Goal: Task Accomplishment & Management: Manage account settings

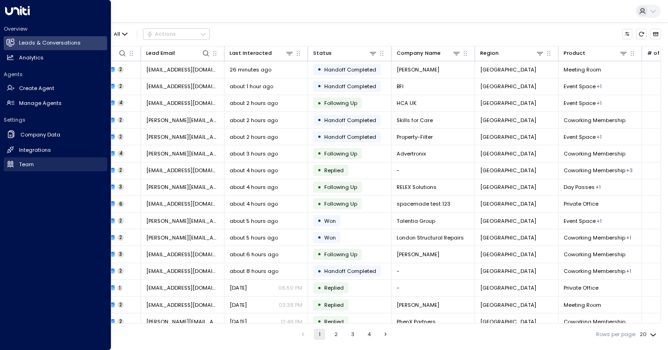
click at [6, 163] on icon at bounding box center [10, 164] width 8 height 8
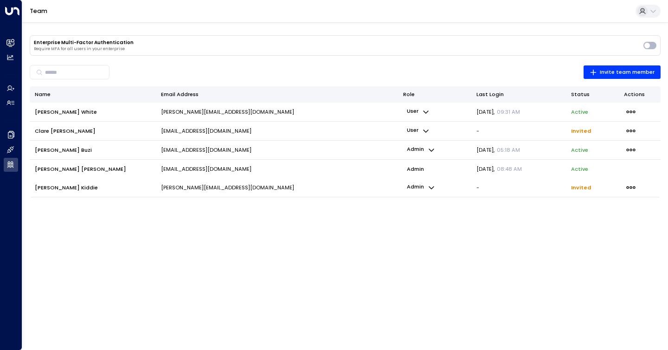
click at [418, 112] on p "user" at bounding box center [418, 112] width 30 height 12
click at [421, 126] on li "Admin" at bounding box center [438, 128] width 47 height 13
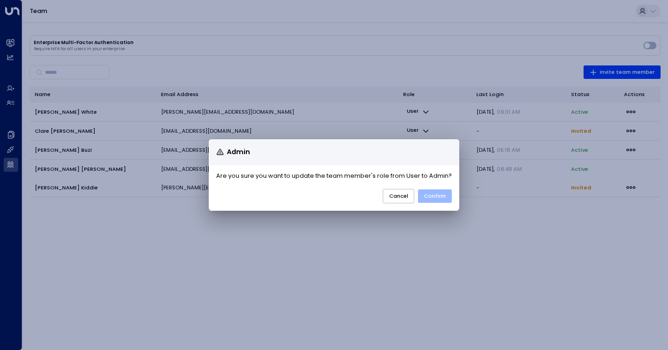
click at [440, 192] on button "Confirm" at bounding box center [435, 195] width 34 height 13
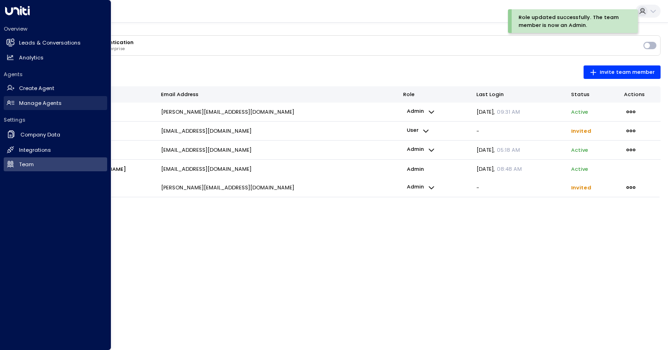
click at [17, 102] on link "Manage Agents Manage Agents" at bounding box center [55, 103] width 103 height 14
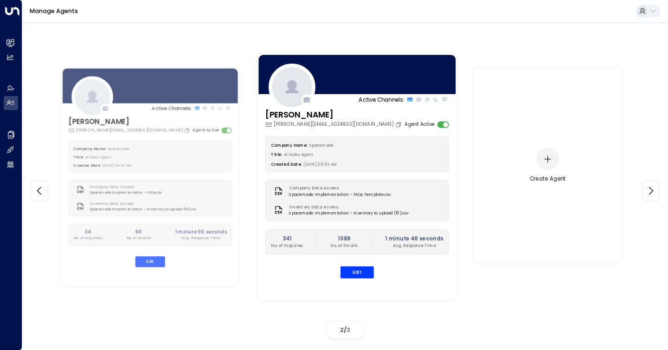
click at [555, 157] on button "button" at bounding box center [547, 158] width 23 height 23
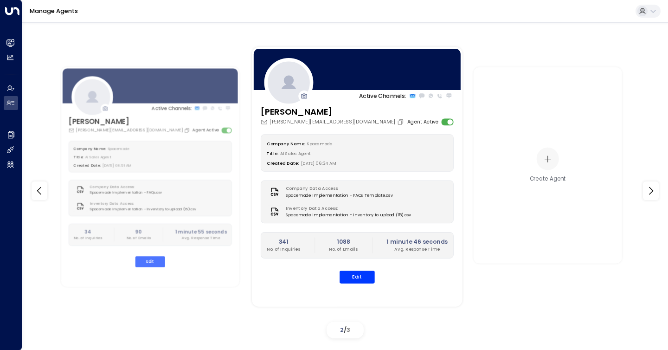
click at [445, 96] on div "Active Channels:" at bounding box center [357, 96] width 211 height 8
click at [359, 278] on button "Edit" at bounding box center [356, 276] width 35 height 13
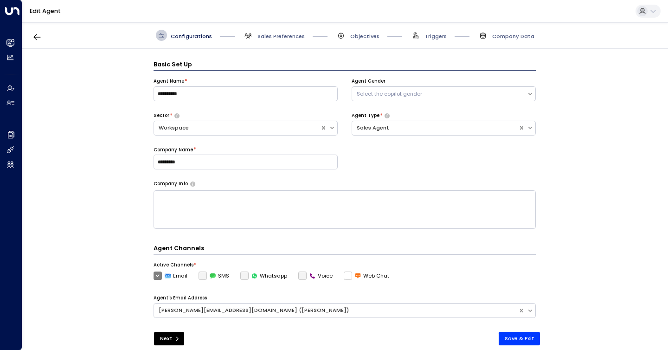
scroll to position [11, 0]
